Goal: Navigation & Orientation: Go to known website

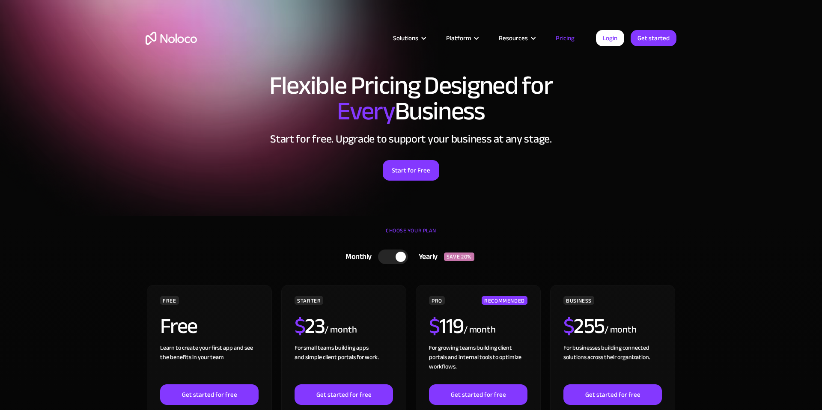
click at [170, 40] on img "home" at bounding box center [171, 38] width 51 height 13
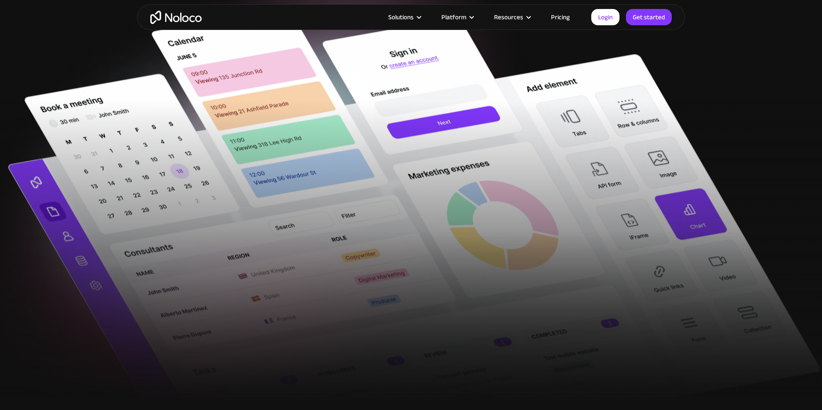
scroll to position [354, 0]
